Goal: Task Accomplishment & Management: Manage account settings

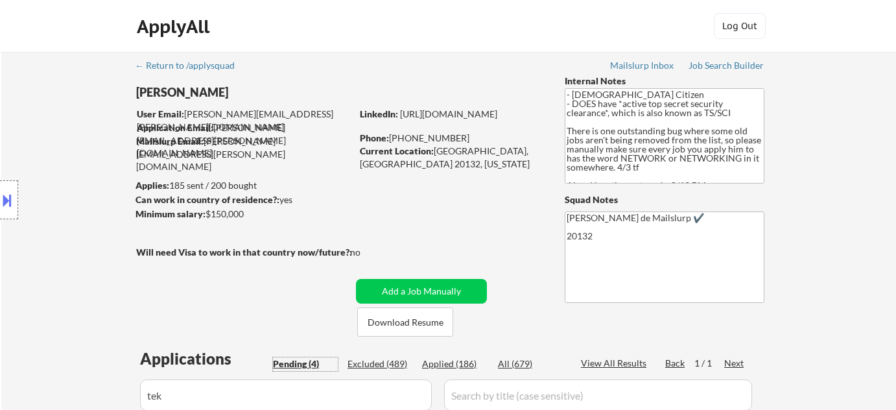
scroll to position [294, 0]
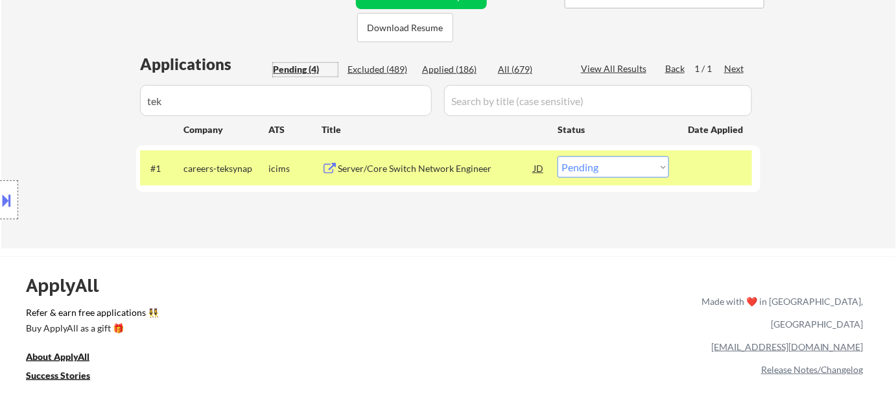
drag, startPoint x: 591, startPoint y: 159, endPoint x: 591, endPoint y: 167, distance: 7.8
click at [591, 159] on select "Choose an option... Pending Applied Excluded (Questions) Excluded (Expired) Exc…" at bounding box center [612, 166] width 111 height 21
select select ""applied""
click at [557, 156] on select "Choose an option... Pending Applied Excluded (Questions) Excluded (Expired) Exc…" at bounding box center [612, 166] width 111 height 21
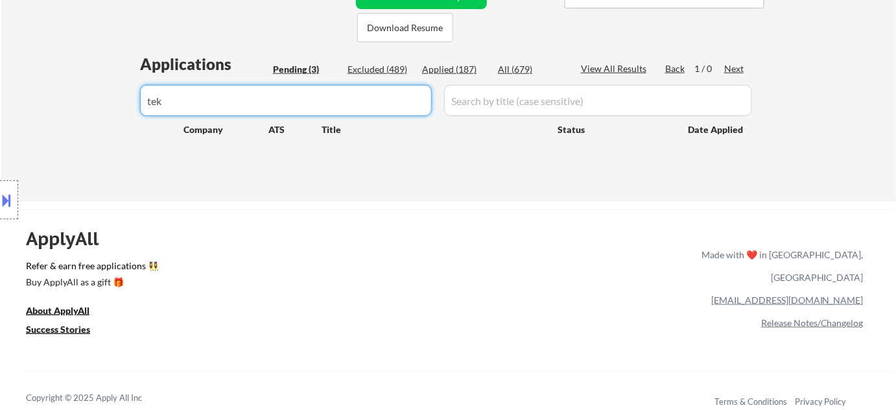
drag, startPoint x: 239, startPoint y: 97, endPoint x: 86, endPoint y: 94, distance: 153.7
select select ""pending""
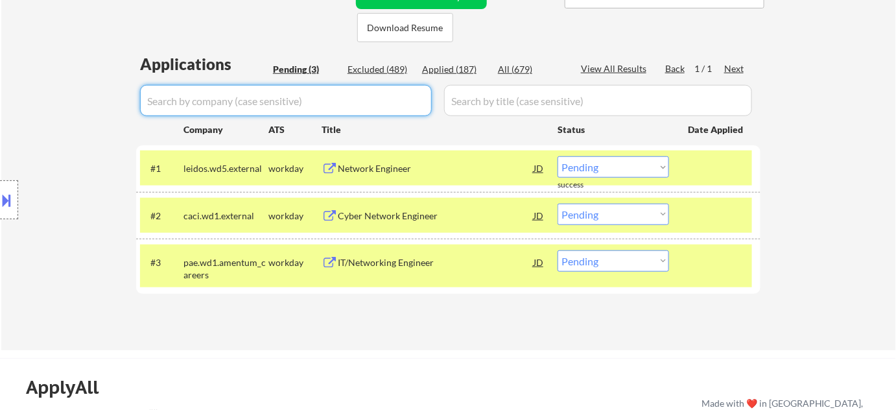
click at [299, 69] on div "Pending (3)" at bounding box center [305, 69] width 65 height 13
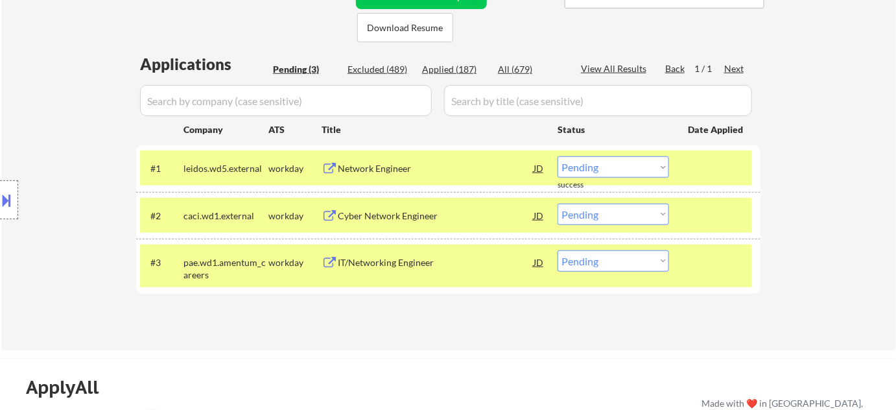
click at [401, 269] on div "IT/Networking Engineer" at bounding box center [436, 261] width 196 height 23
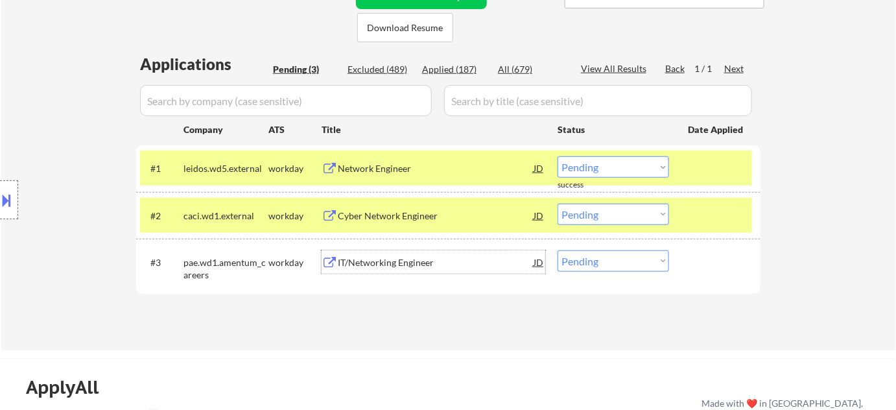
click at [633, 256] on select "Choose an option... Pending Applied Excluded (Questions) Excluded (Expired) Exc…" at bounding box center [612, 260] width 111 height 21
select select ""excluded__bad_match_""
click at [557, 250] on select "Choose an option... Pending Applied Excluded (Questions) Excluded (Expired) Exc…" at bounding box center [612, 260] width 111 height 21
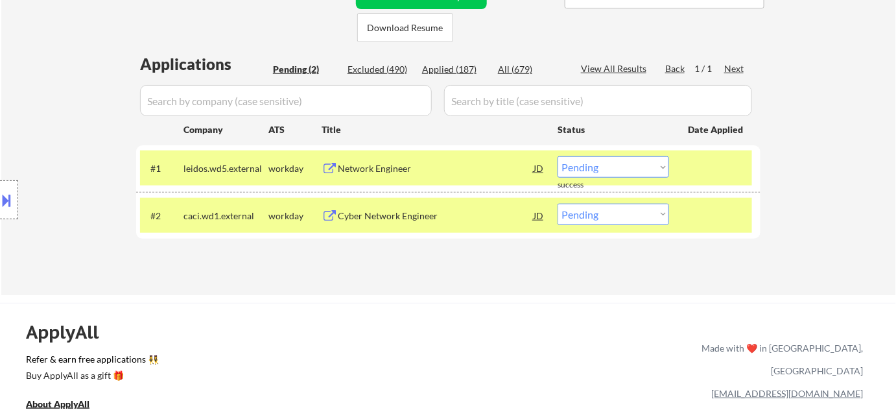
click at [360, 213] on div "Cyber Network Engineer" at bounding box center [436, 215] width 196 height 13
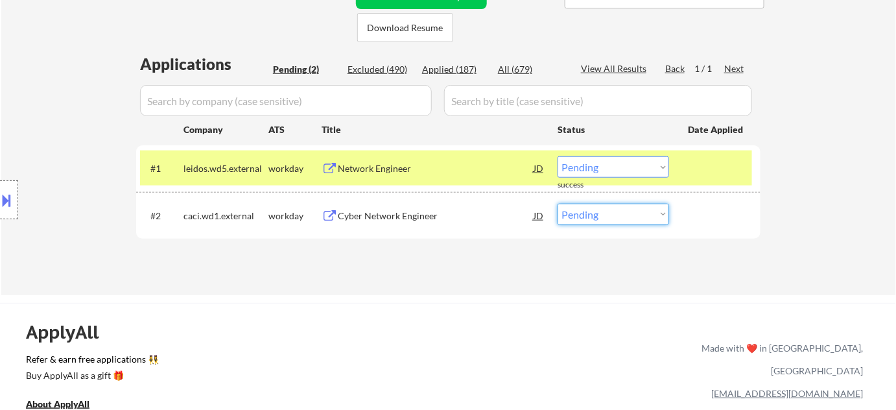
click at [587, 219] on select "Choose an option... Pending Applied Excluded (Questions) Excluded (Expired) Exc…" at bounding box center [612, 214] width 111 height 21
select select ""excluded__bad_match_""
click at [557, 204] on select "Choose an option... Pending Applied Excluded (Questions) Excluded (Expired) Exc…" at bounding box center [612, 214] width 111 height 21
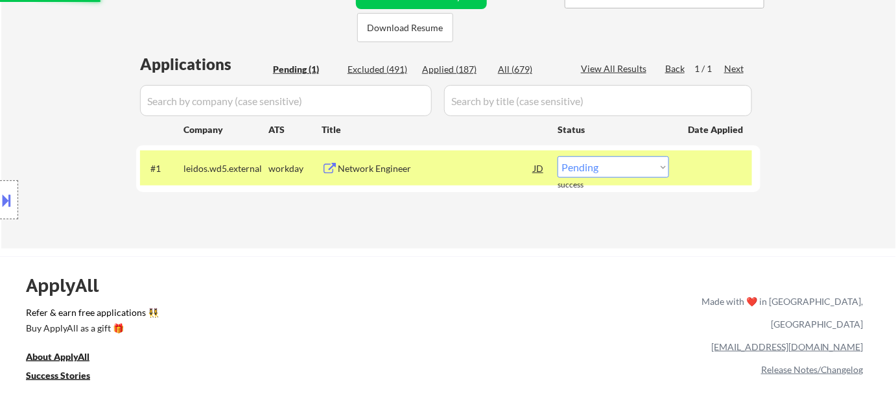
click at [390, 176] on div "​​Network Engineer​" at bounding box center [436, 167] width 196 height 23
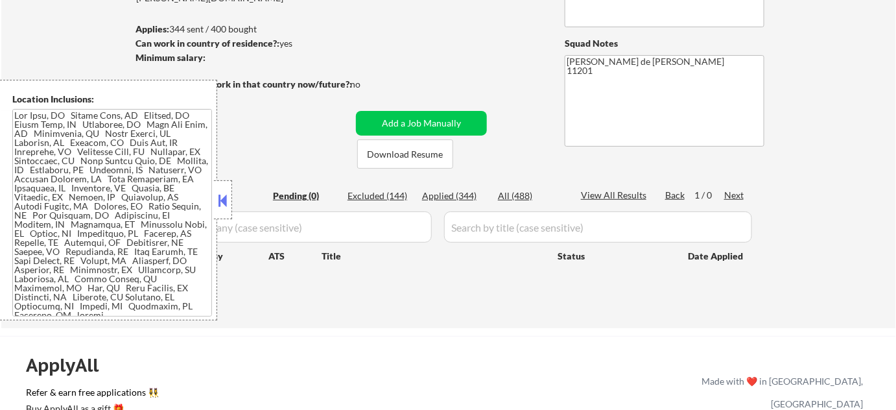
scroll to position [353, 0]
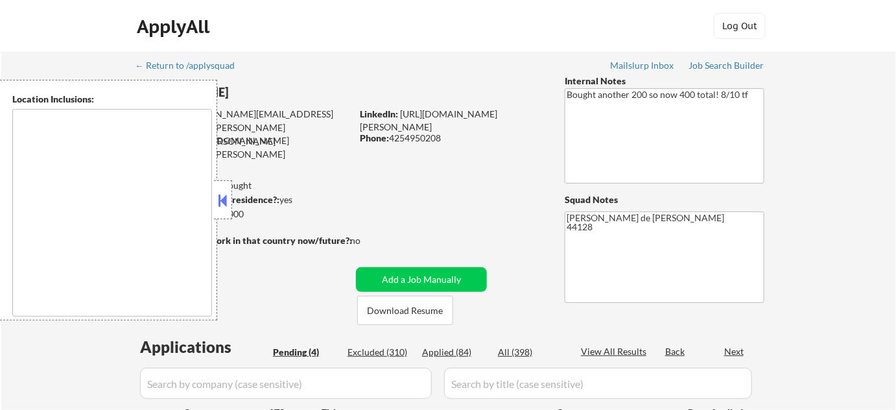
select select ""pending""
type textarea "[GEOGRAPHIC_DATA], [GEOGRAPHIC_DATA] [GEOGRAPHIC_DATA], [GEOGRAPHIC_DATA] [GEOG…"
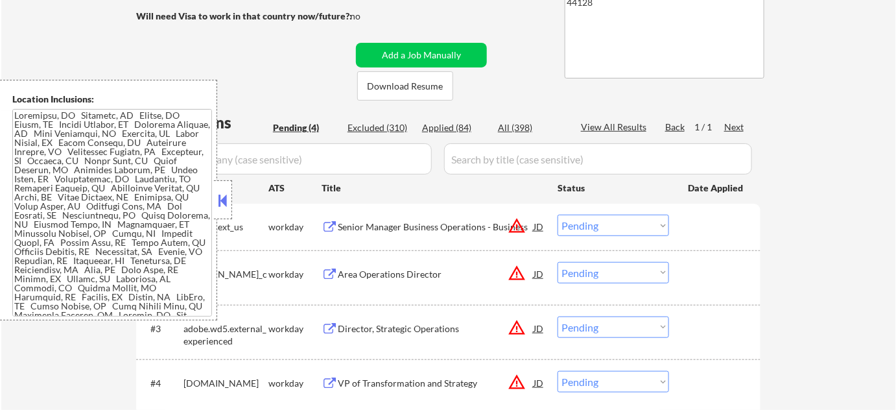
scroll to position [235, 0]
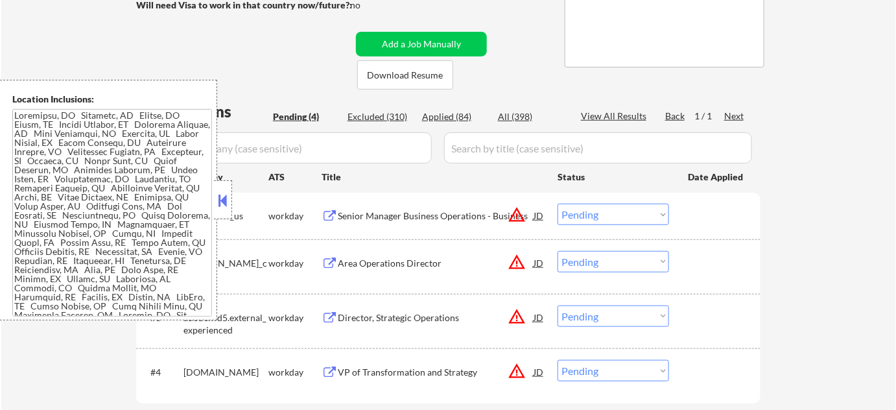
click at [227, 196] on button at bounding box center [223, 200] width 14 height 19
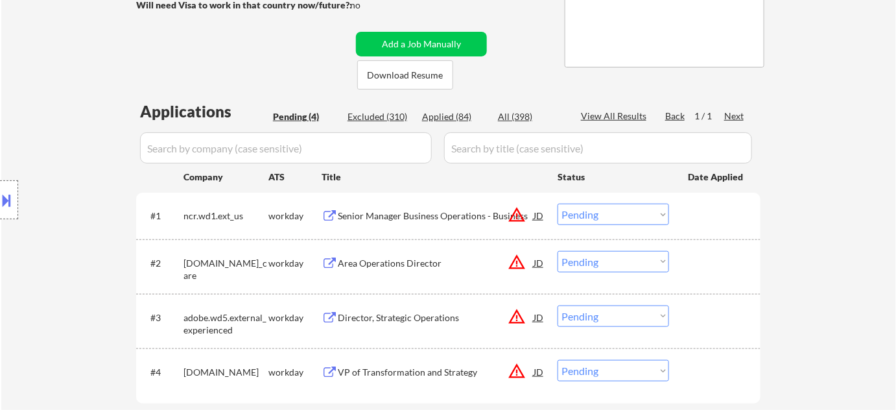
select select ""pending""
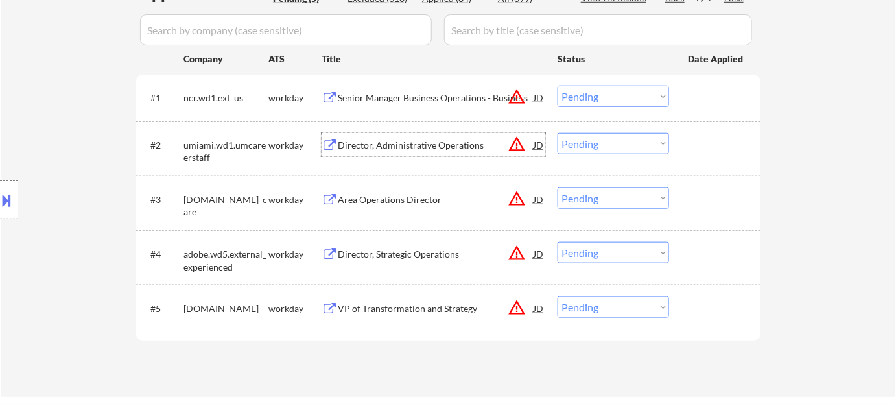
click at [425, 136] on div "Director, Administrative Operations" at bounding box center [436, 144] width 196 height 23
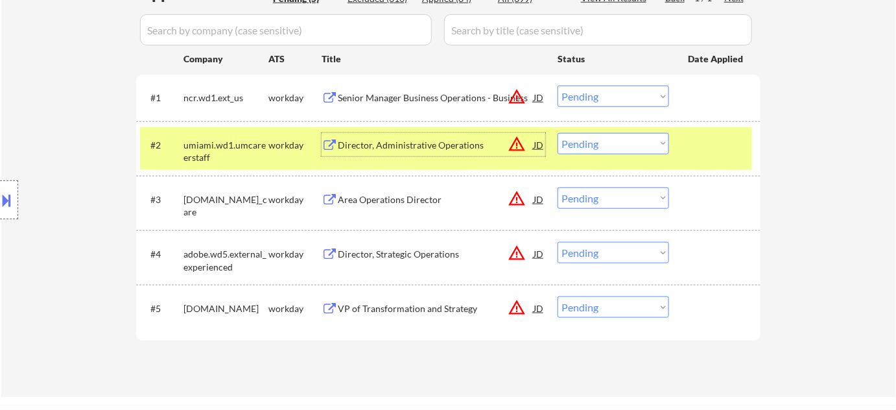
click at [5, 204] on button at bounding box center [7, 199] width 14 height 21
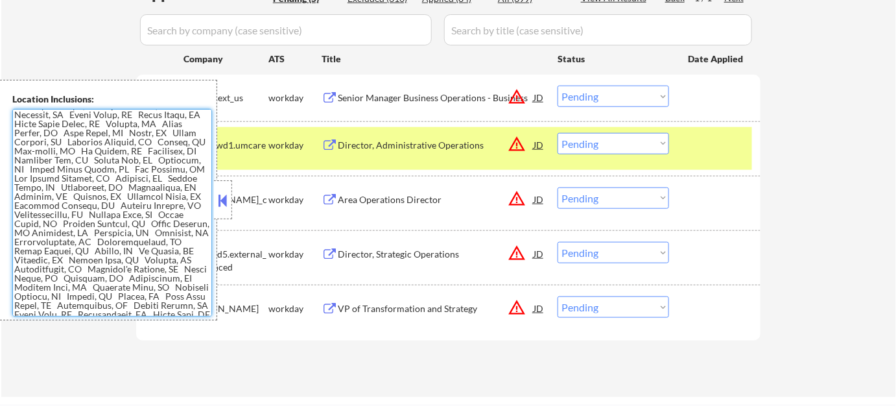
scroll to position [1103, 0]
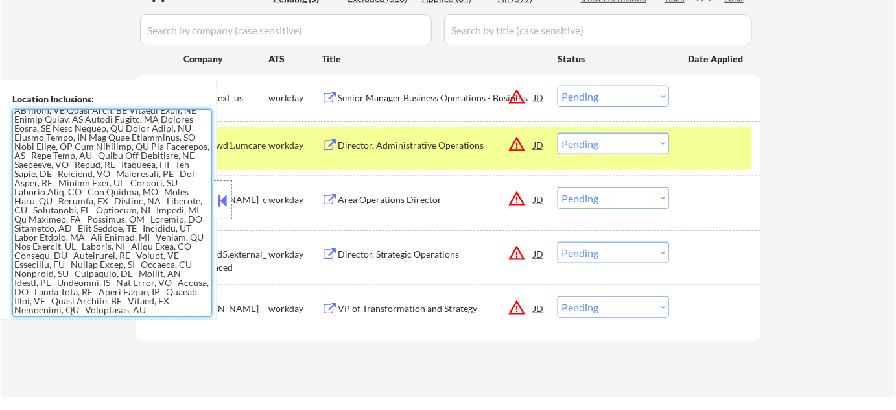
click at [224, 187] on div at bounding box center [223, 199] width 18 height 39
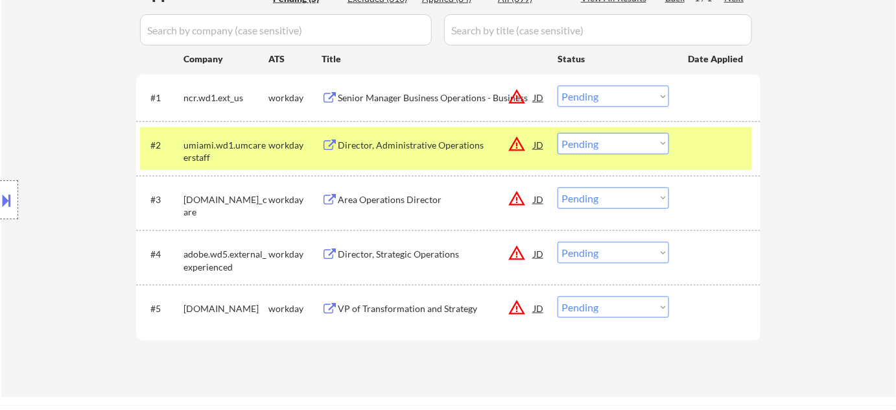
scroll to position [117, 0]
